Goal: Transaction & Acquisition: Purchase product/service

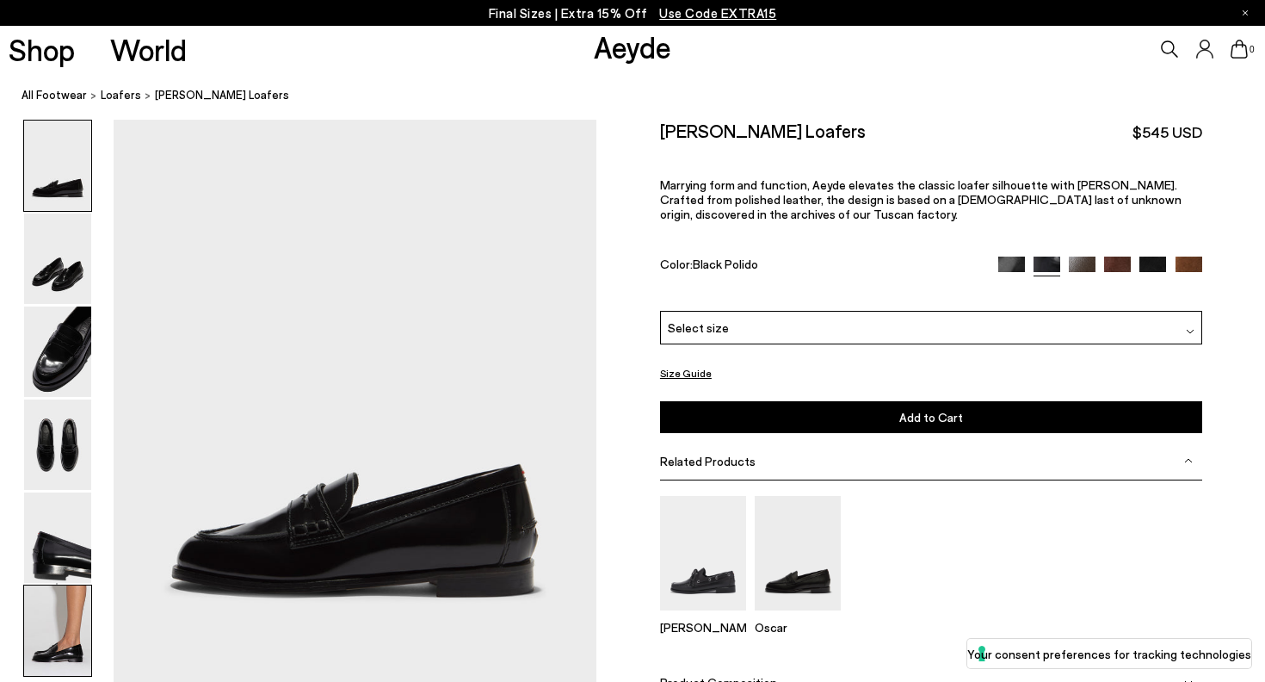
click at [59, 594] on img at bounding box center [57, 630] width 67 height 90
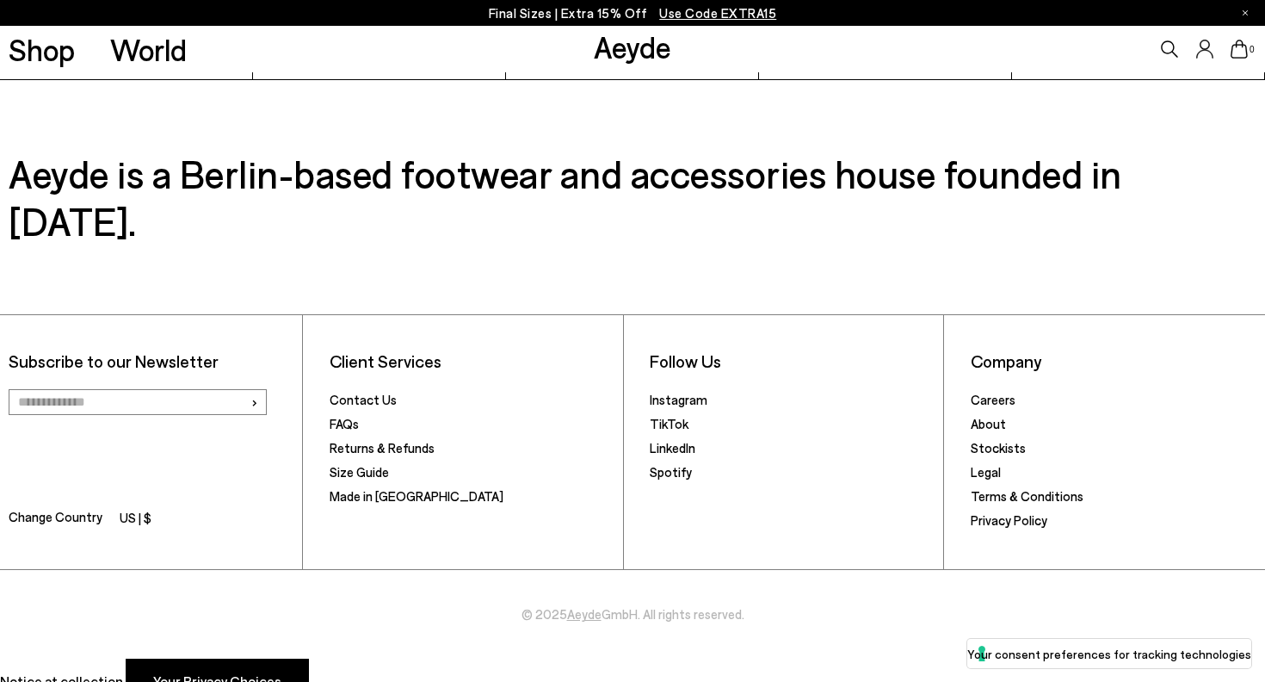
scroll to position [4344, 0]
click at [82, 507] on span "Change Country" at bounding box center [56, 519] width 94 height 25
click at [132, 508] on li "US | $" at bounding box center [136, 520] width 32 height 24
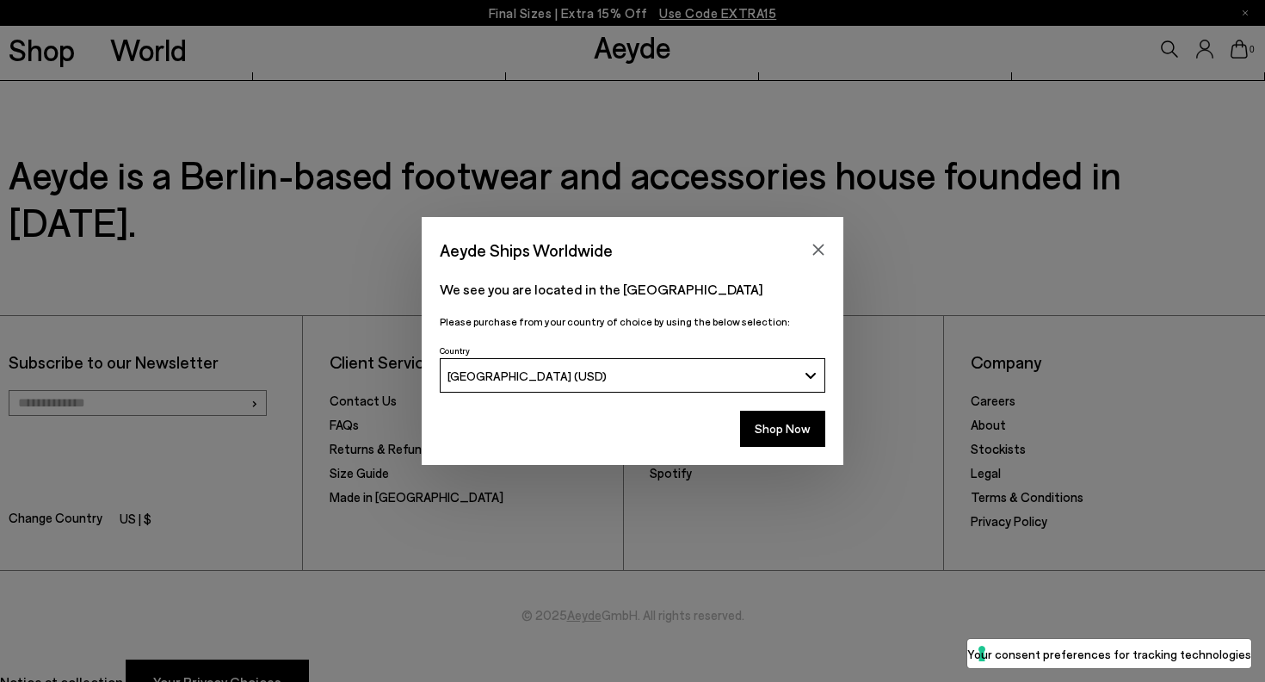
click at [501, 370] on span "[GEOGRAPHIC_DATA] (USD)" at bounding box center [527, 375] width 159 height 15
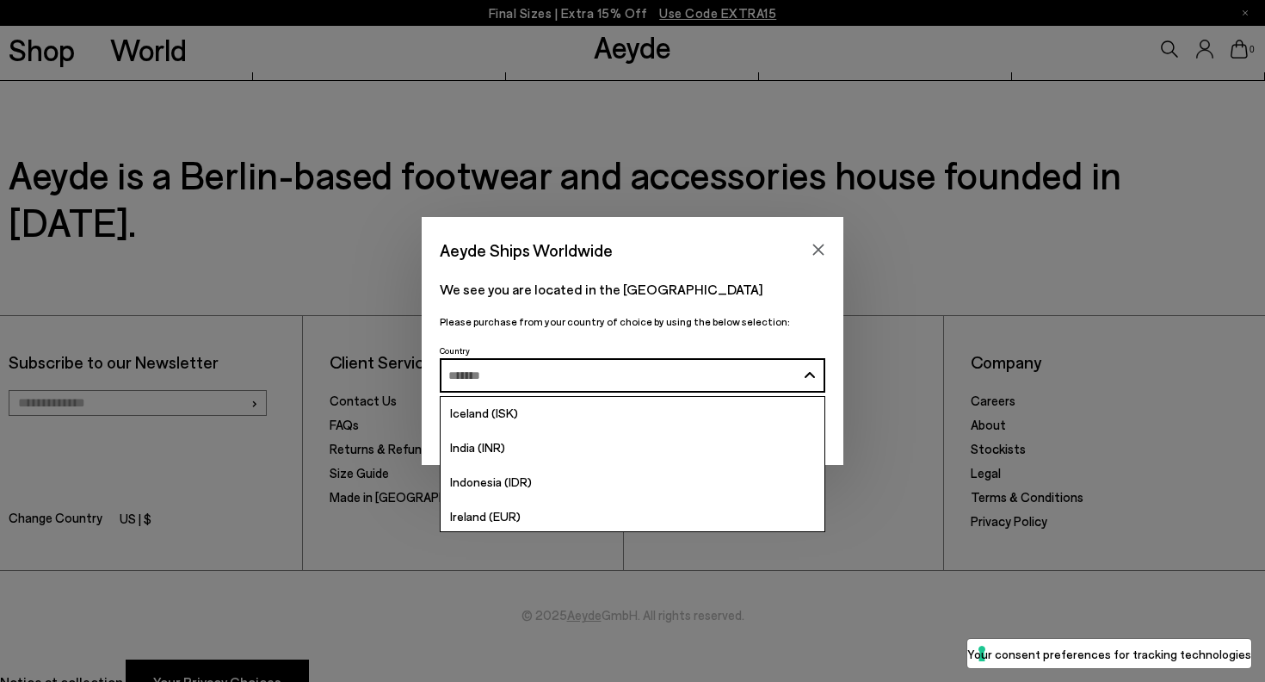
scroll to position [2932, 0]
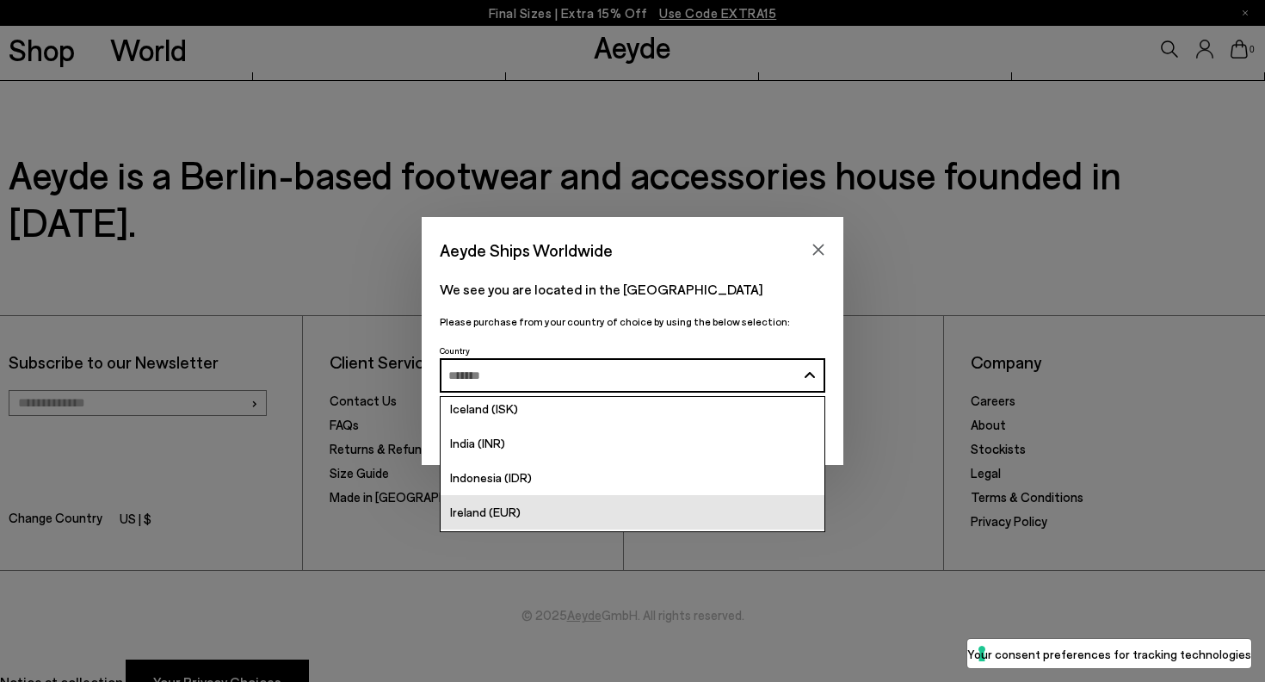
click at [505, 500] on link "Ireland (EUR)" at bounding box center [633, 512] width 384 height 34
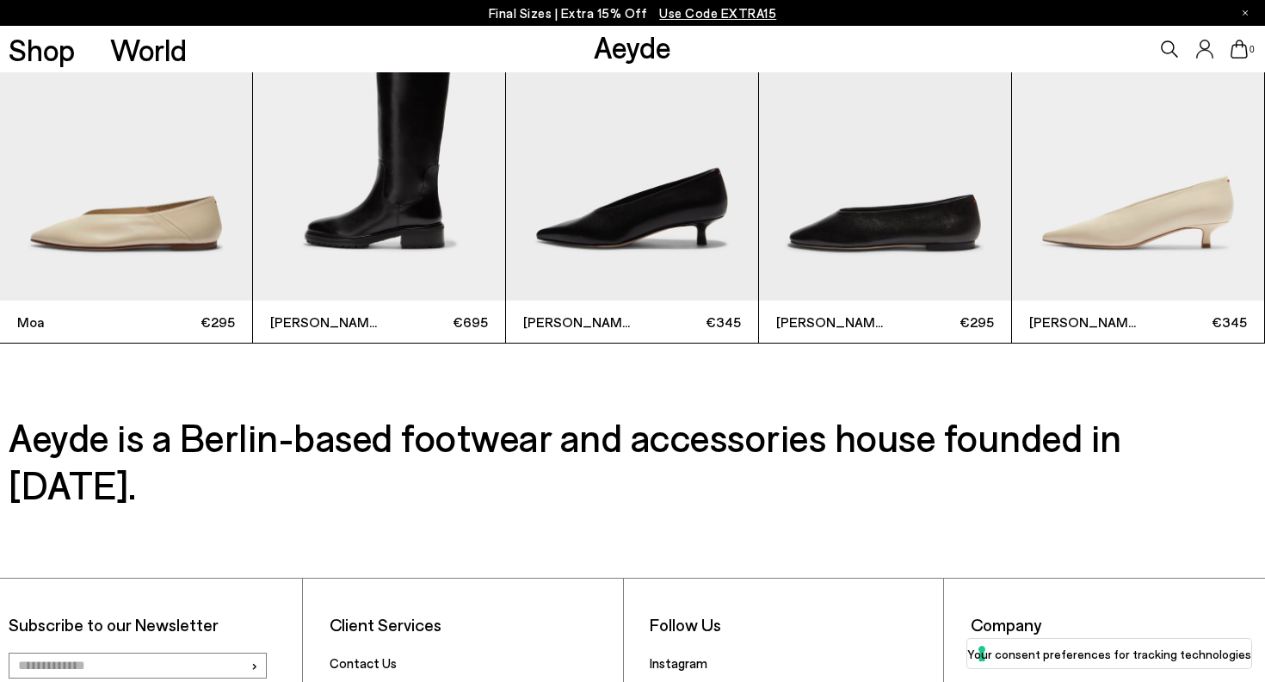
scroll to position [4068, 0]
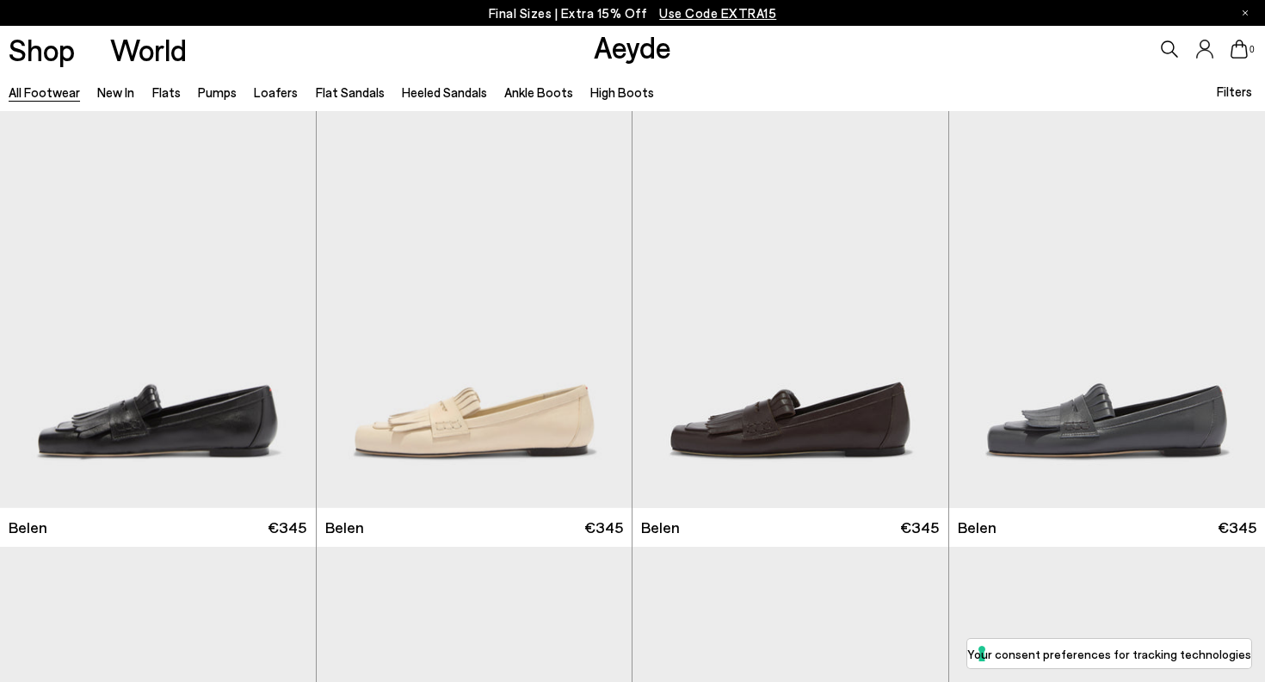
click at [1231, 91] on span "Filters" at bounding box center [1234, 90] width 35 height 15
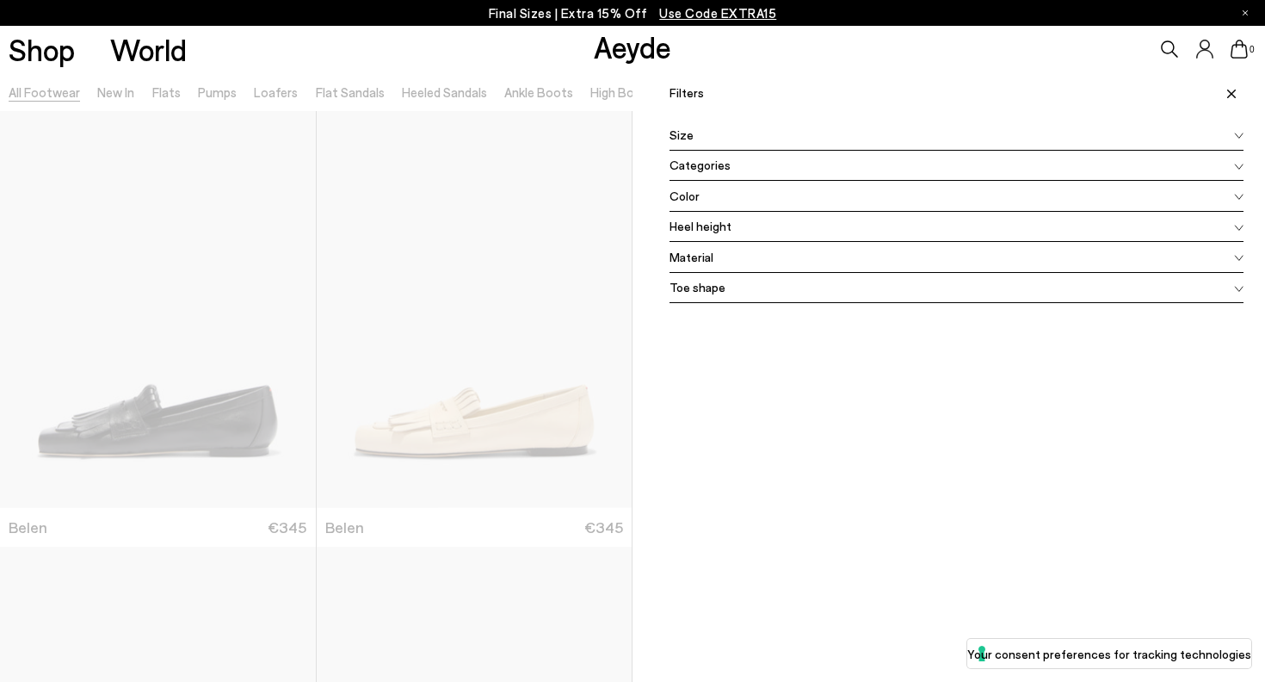
click at [892, 145] on div "Size" at bounding box center [957, 135] width 574 height 31
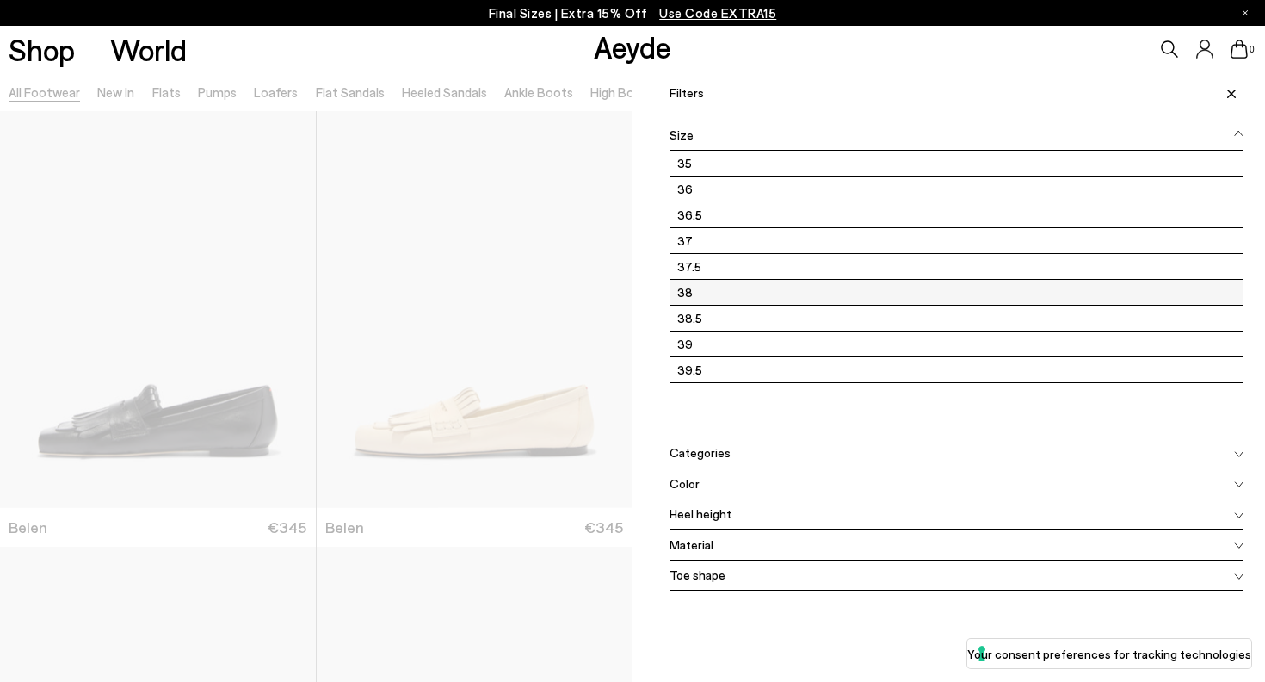
click at [718, 292] on label "38" at bounding box center [957, 292] width 572 height 25
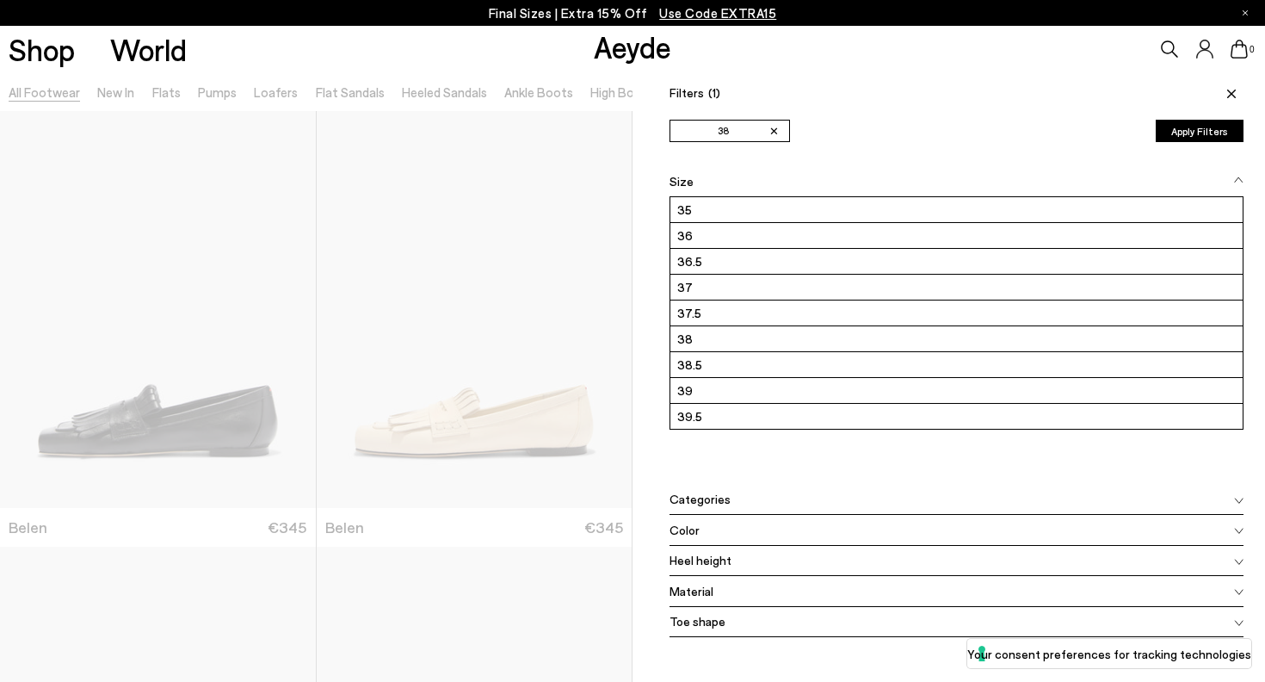
click at [1223, 124] on button "Apply Filters" at bounding box center [1200, 131] width 88 height 22
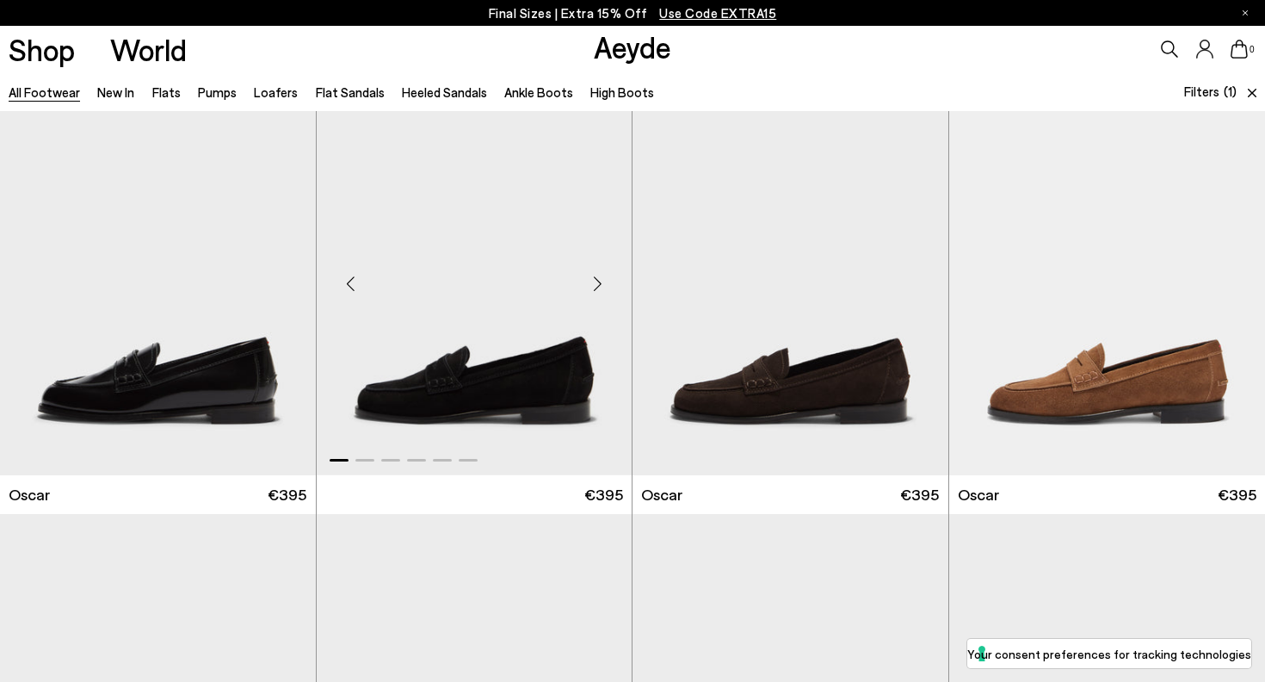
scroll to position [2120, 0]
